Goal: Task Accomplishment & Management: Manage account settings

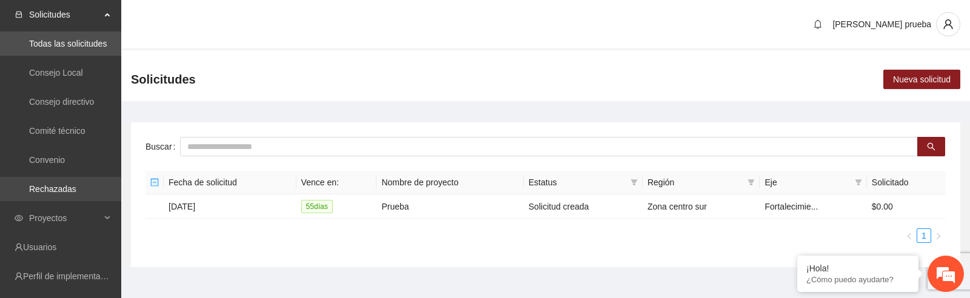
scroll to position [175, 0]
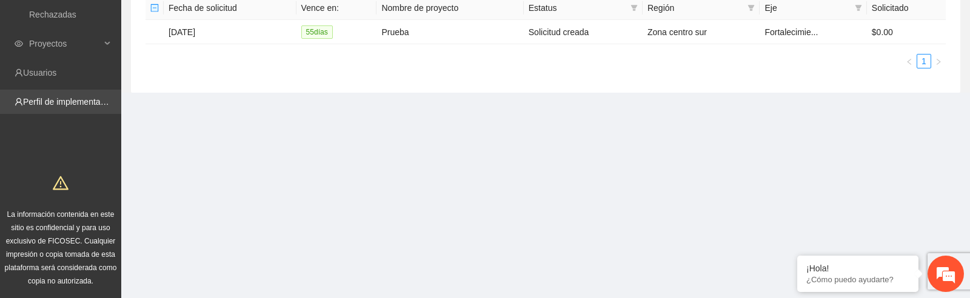
click at [78, 101] on link "Perfil de implementadora" at bounding box center [70, 102] width 95 height 10
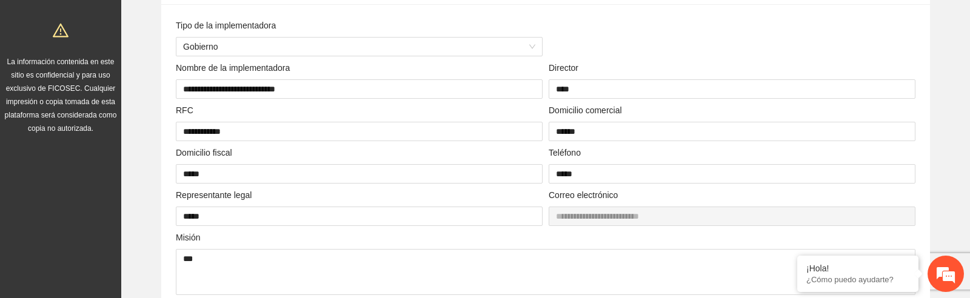
scroll to position [146, 0]
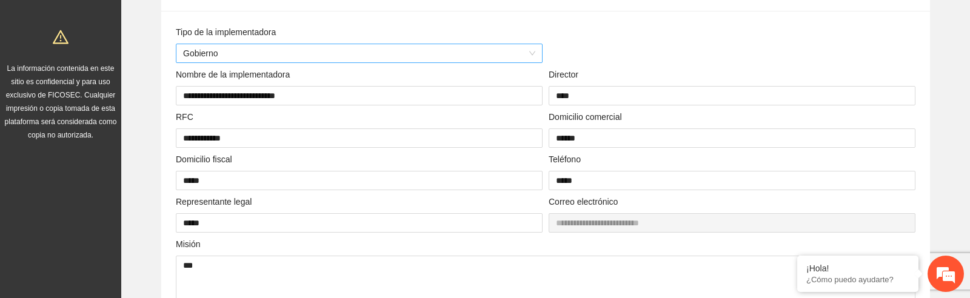
click at [375, 50] on span "Gobierno" at bounding box center [359, 53] width 352 height 18
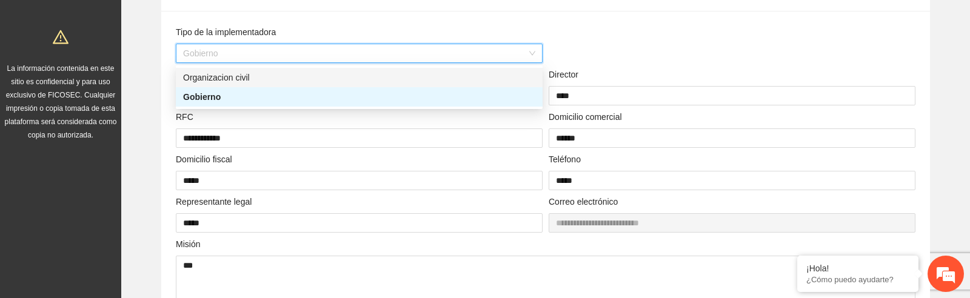
click at [316, 75] on div "Organizacion civil" at bounding box center [359, 77] width 352 height 13
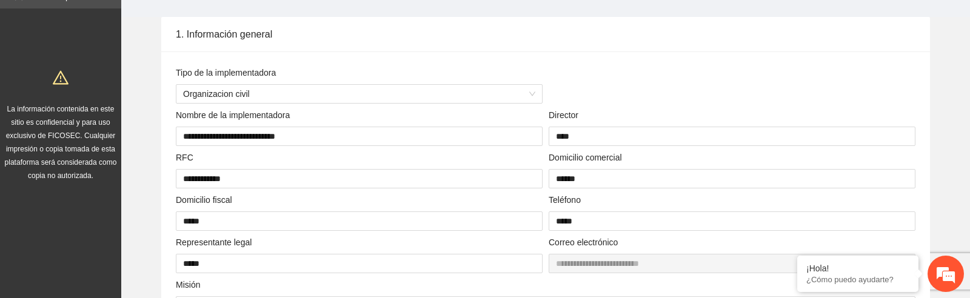
scroll to position [0, 0]
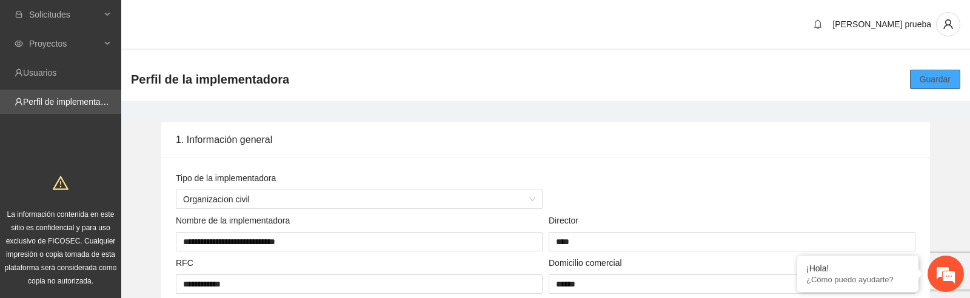
click at [928, 82] on span "Guardar" at bounding box center [935, 79] width 31 height 13
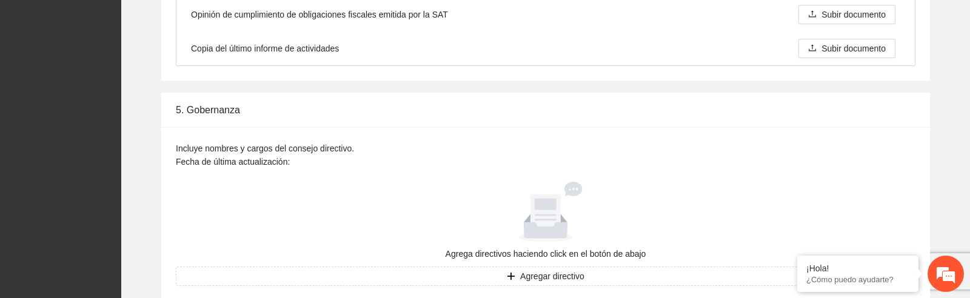
scroll to position [1933, 0]
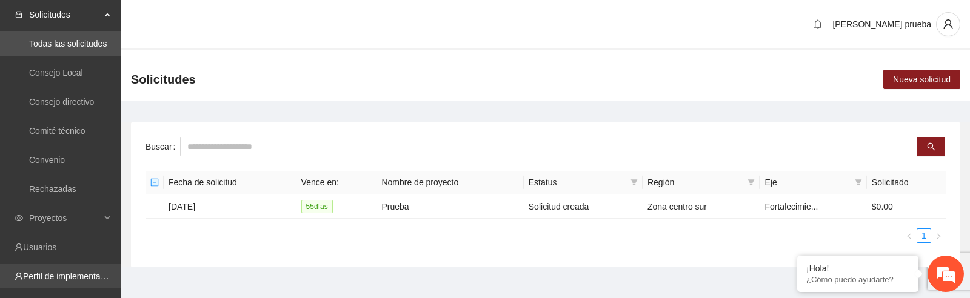
click at [85, 275] on link "Perfil de implementadora" at bounding box center [70, 277] width 95 height 10
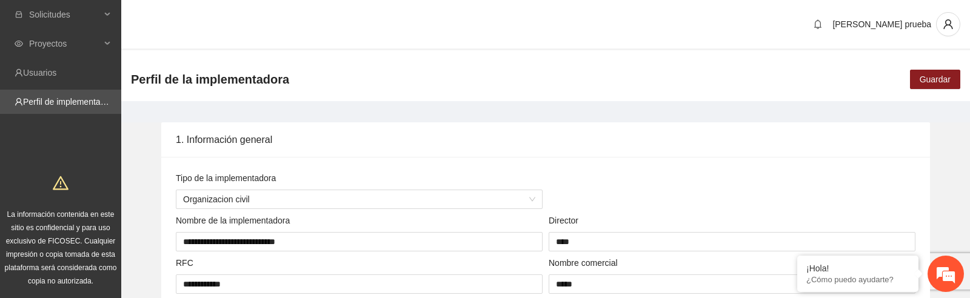
click at [304, 52] on div "Perfil de la implementadora Guardar" at bounding box center [545, 75] width 849 height 51
click at [109, 41] on div "Proyectos" at bounding box center [60, 44] width 121 height 24
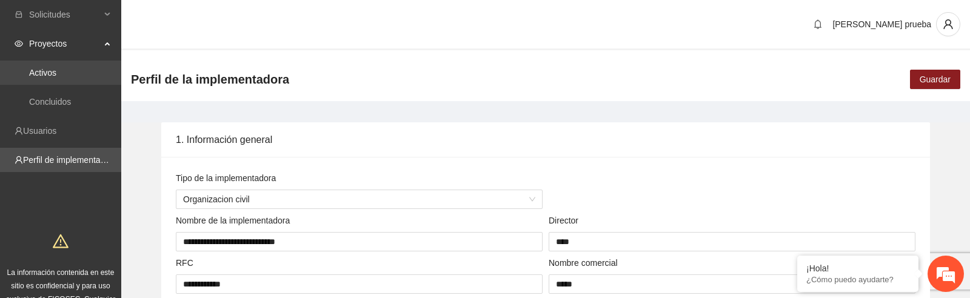
click at [56, 73] on link "Activos" at bounding box center [42, 73] width 27 height 10
click at [512, 96] on div "Perfil de la implementadora Guardar" at bounding box center [545, 80] width 849 height 44
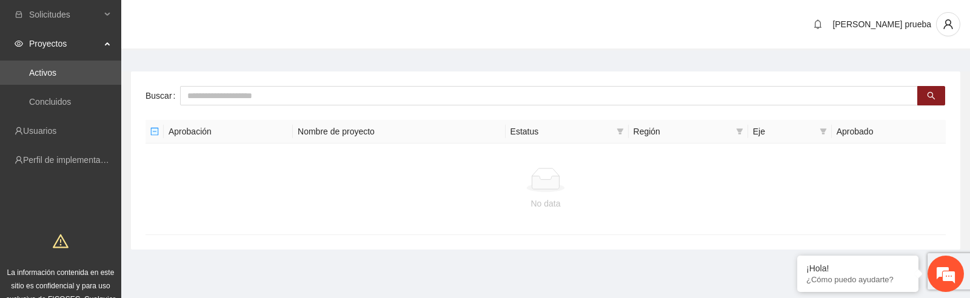
click at [355, 51] on main "Buscar Aprobación Nombre de proyecto Estatus Región Eje Aprobado No data" at bounding box center [545, 156] width 849 height 212
